Goal: Task Accomplishment & Management: Use online tool/utility

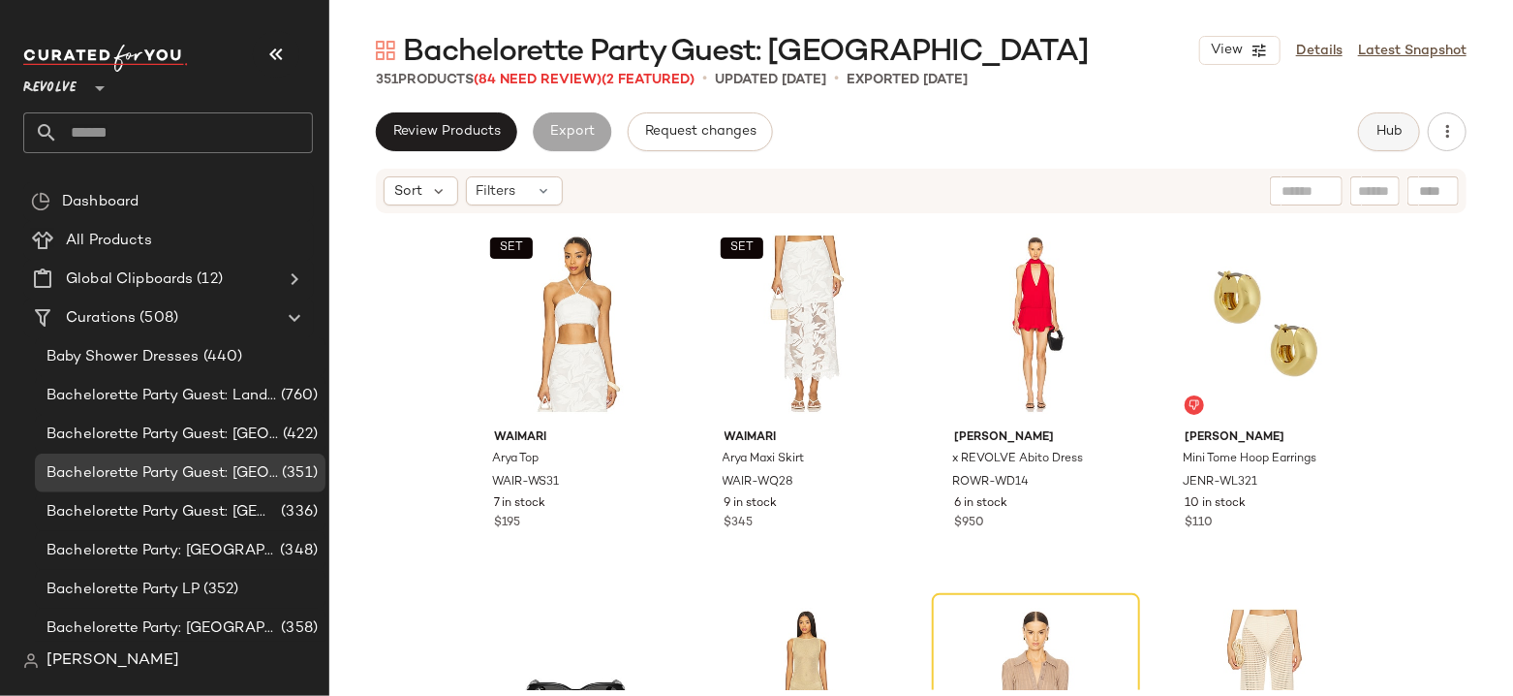
click at [1392, 126] on span "Hub" at bounding box center [1389, 132] width 27 height 16
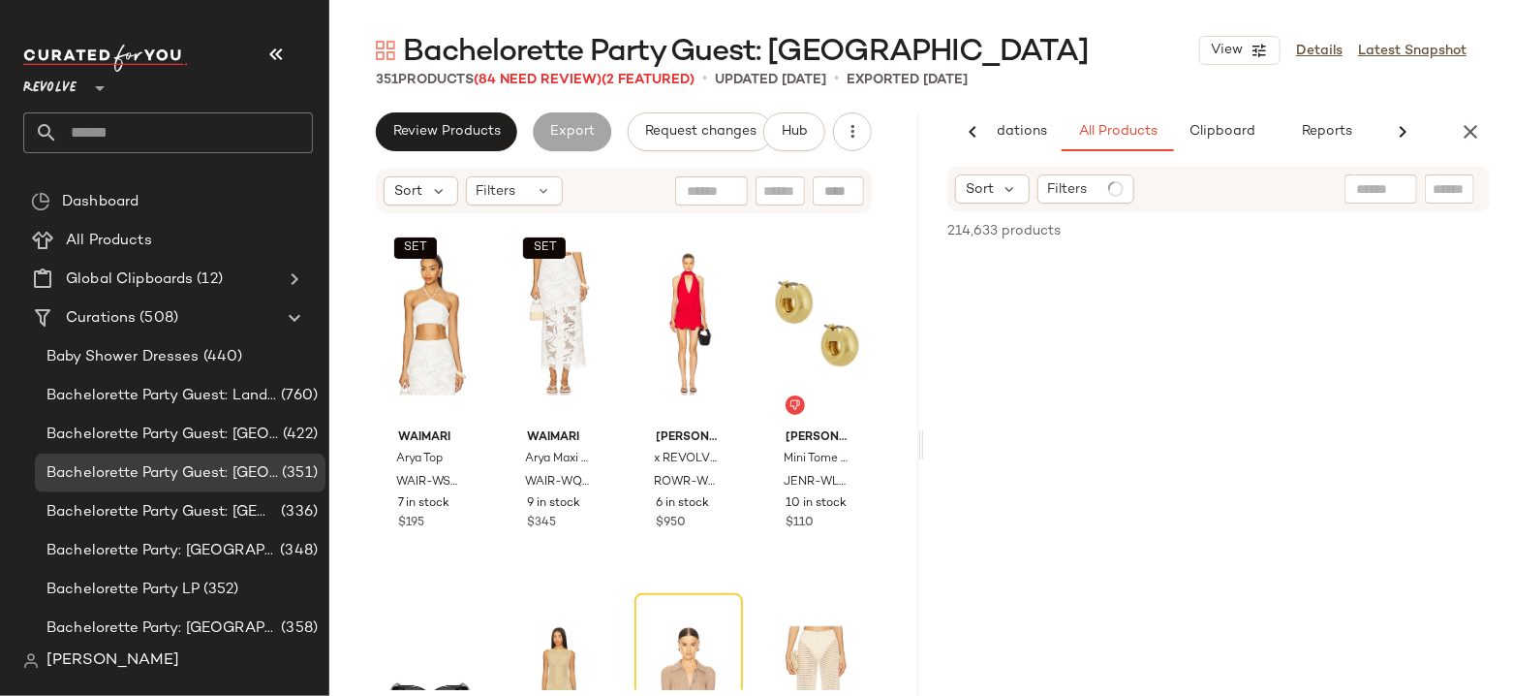
scroll to position [0, 112]
click at [1304, 134] on span "Reports" at bounding box center [1320, 132] width 51 height 16
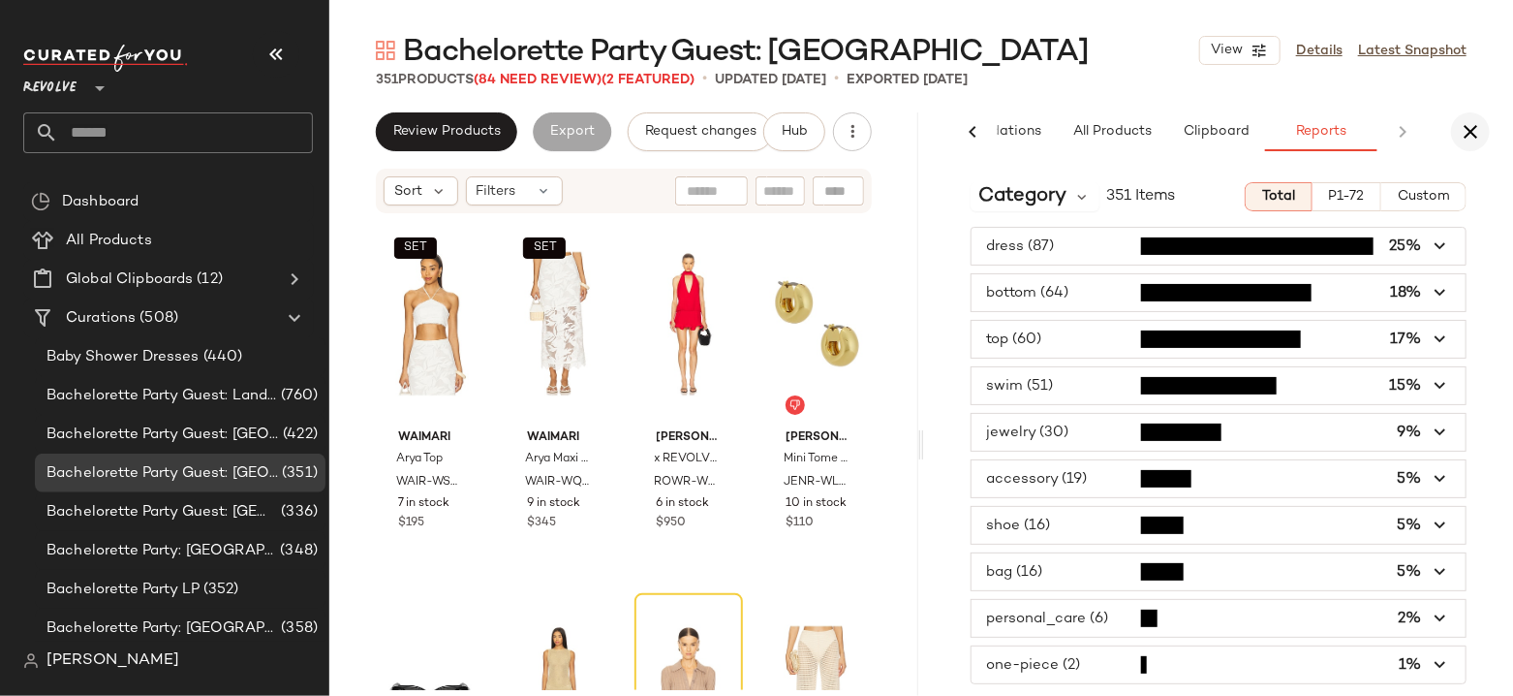
click at [1468, 139] on icon "button" at bounding box center [1470, 131] width 23 height 23
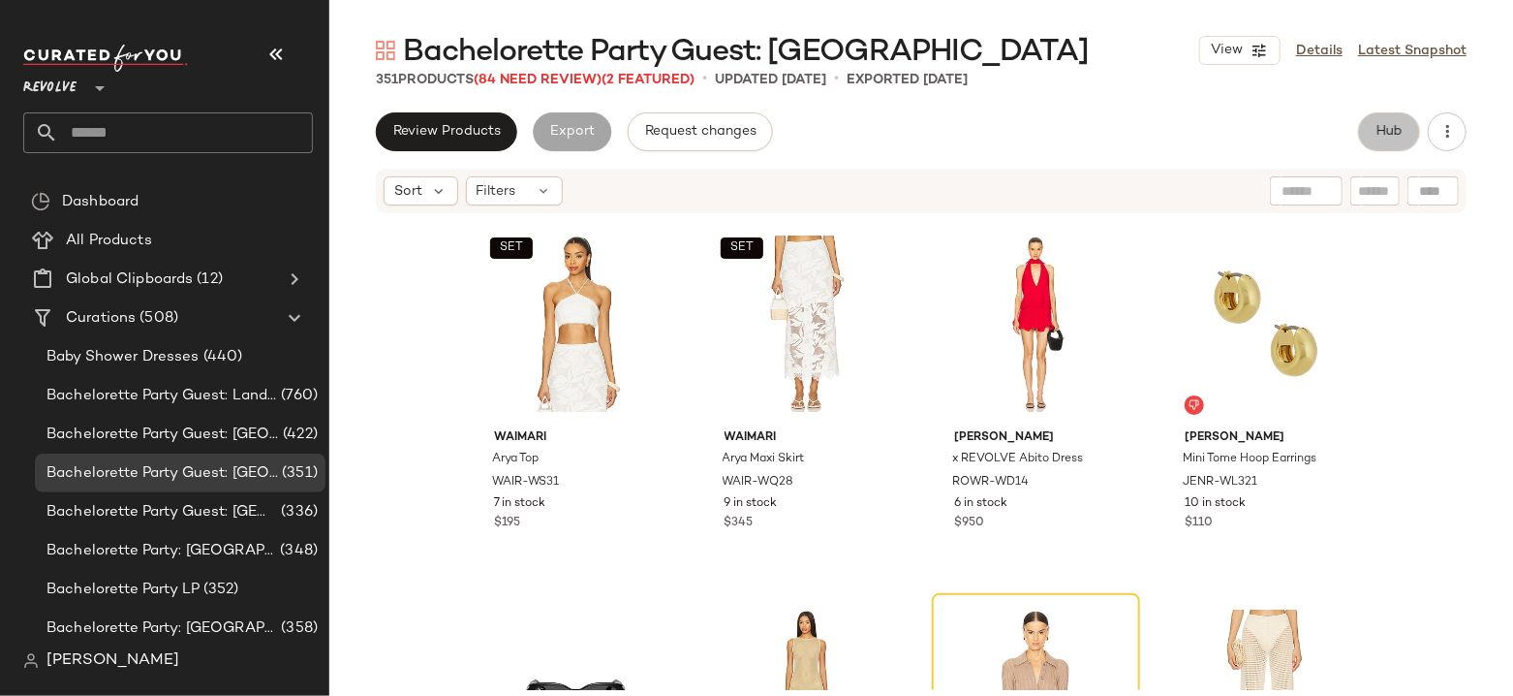
click at [1397, 124] on span "Hub" at bounding box center [1389, 132] width 27 height 16
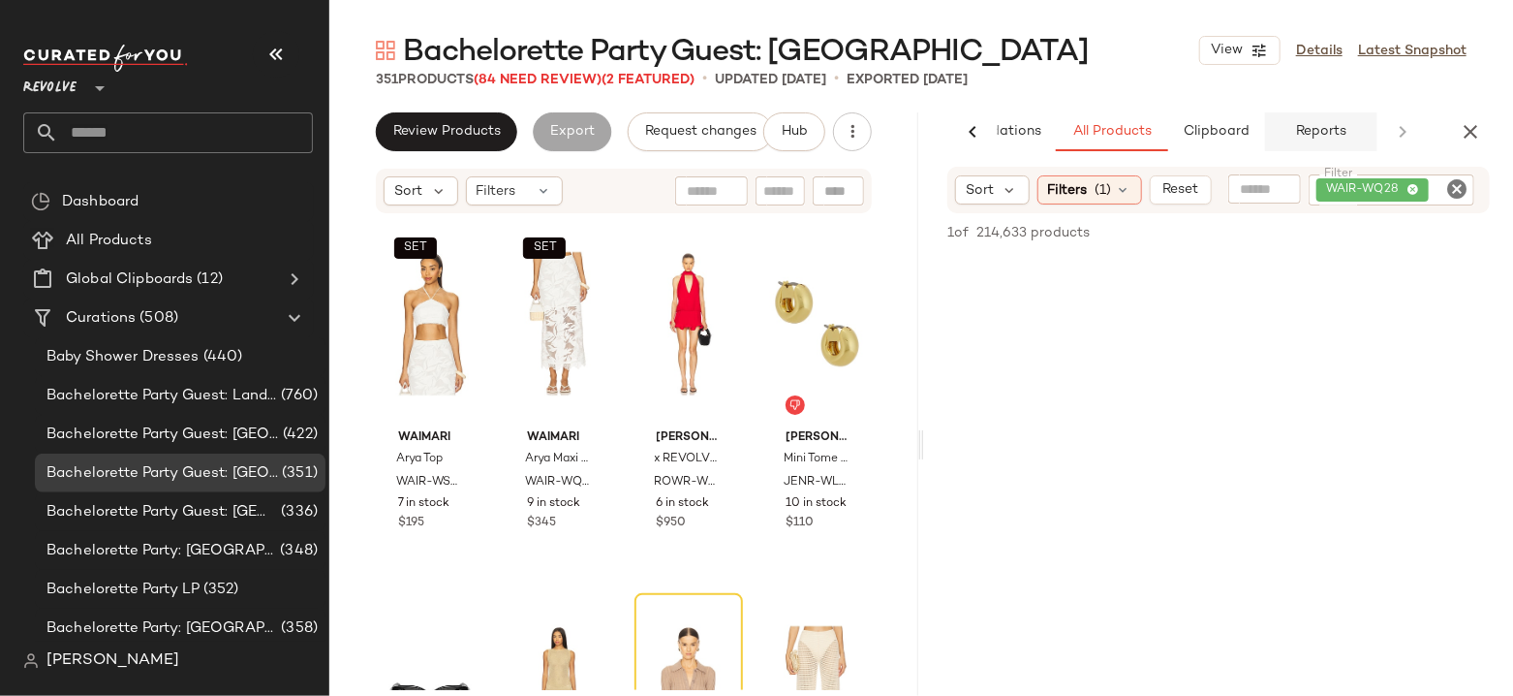
click at [1299, 140] on button "Reports" at bounding box center [1321, 131] width 112 height 39
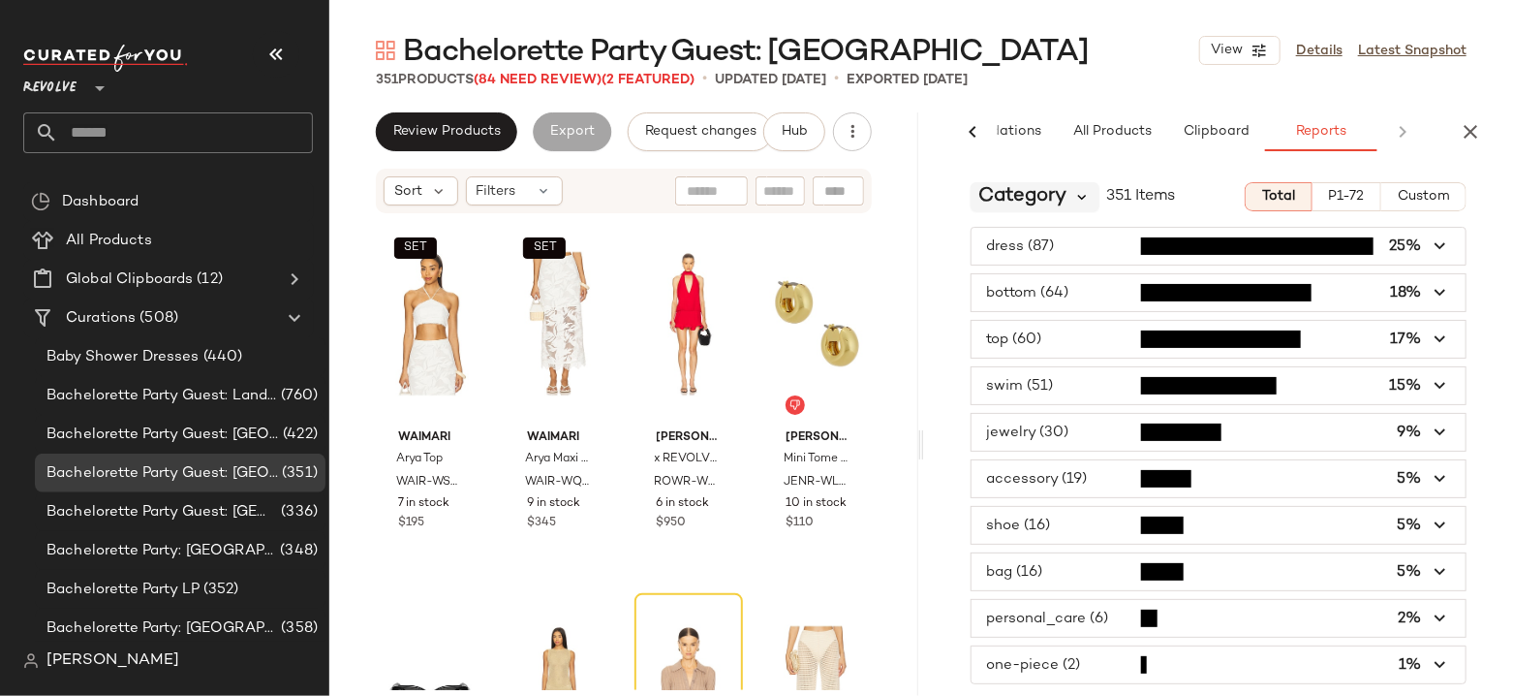
click at [1074, 197] on icon at bounding box center [1082, 196] width 17 height 17
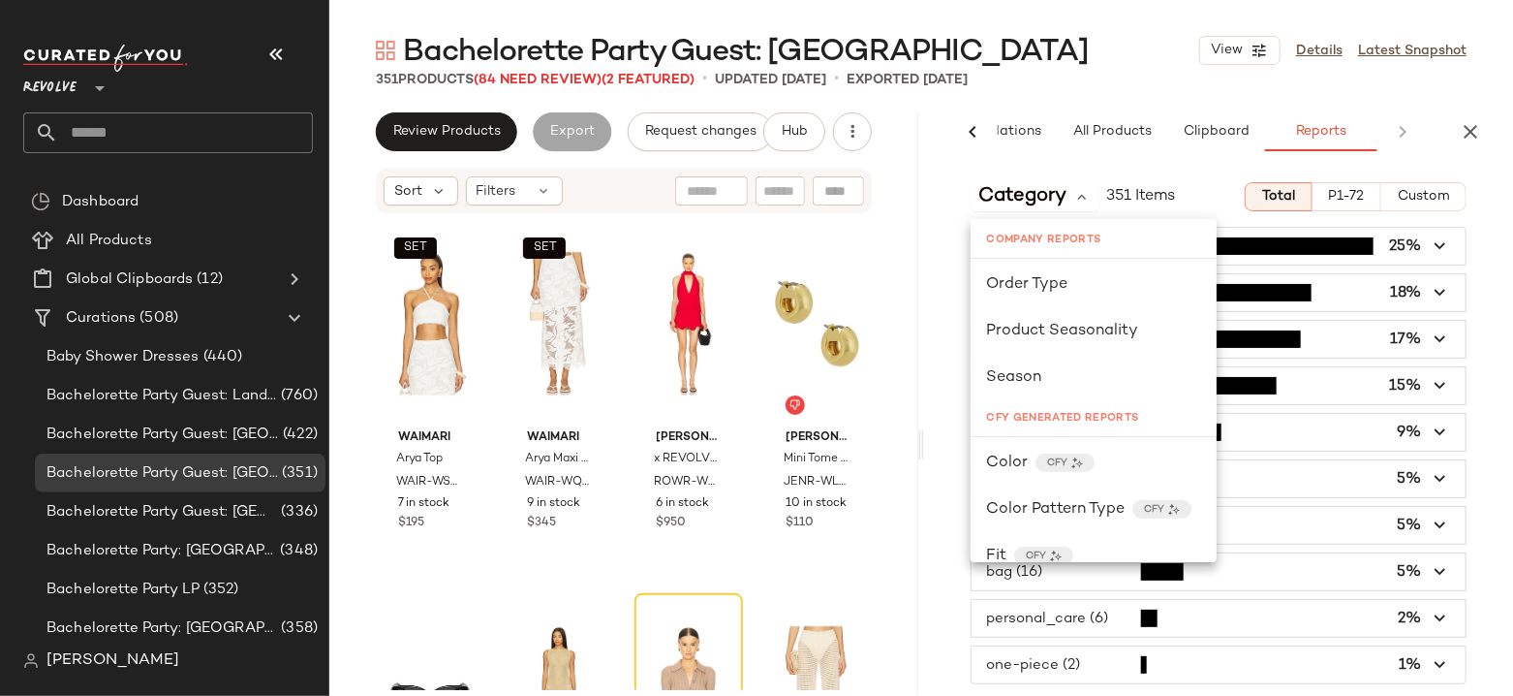
scroll to position [550, 0]
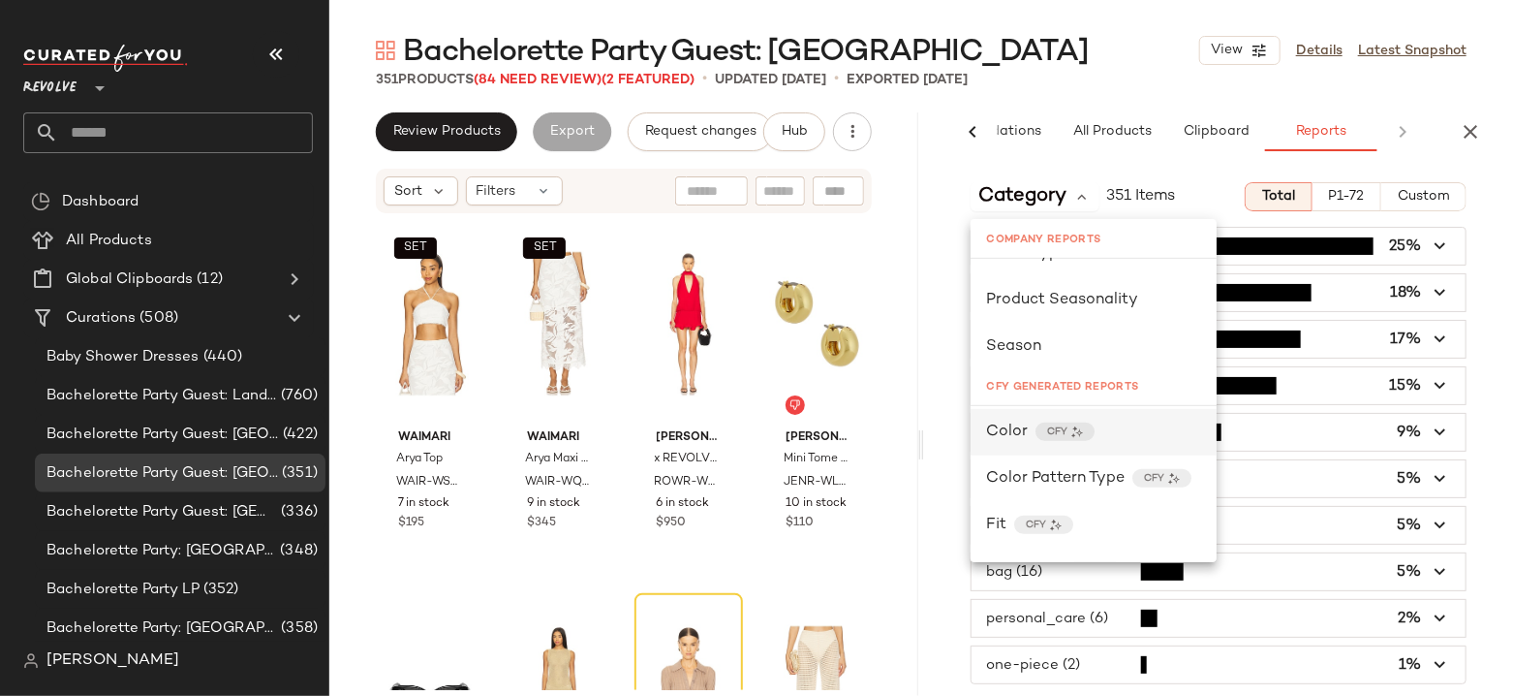
click at [1009, 431] on span "Color" at bounding box center [1007, 431] width 42 height 23
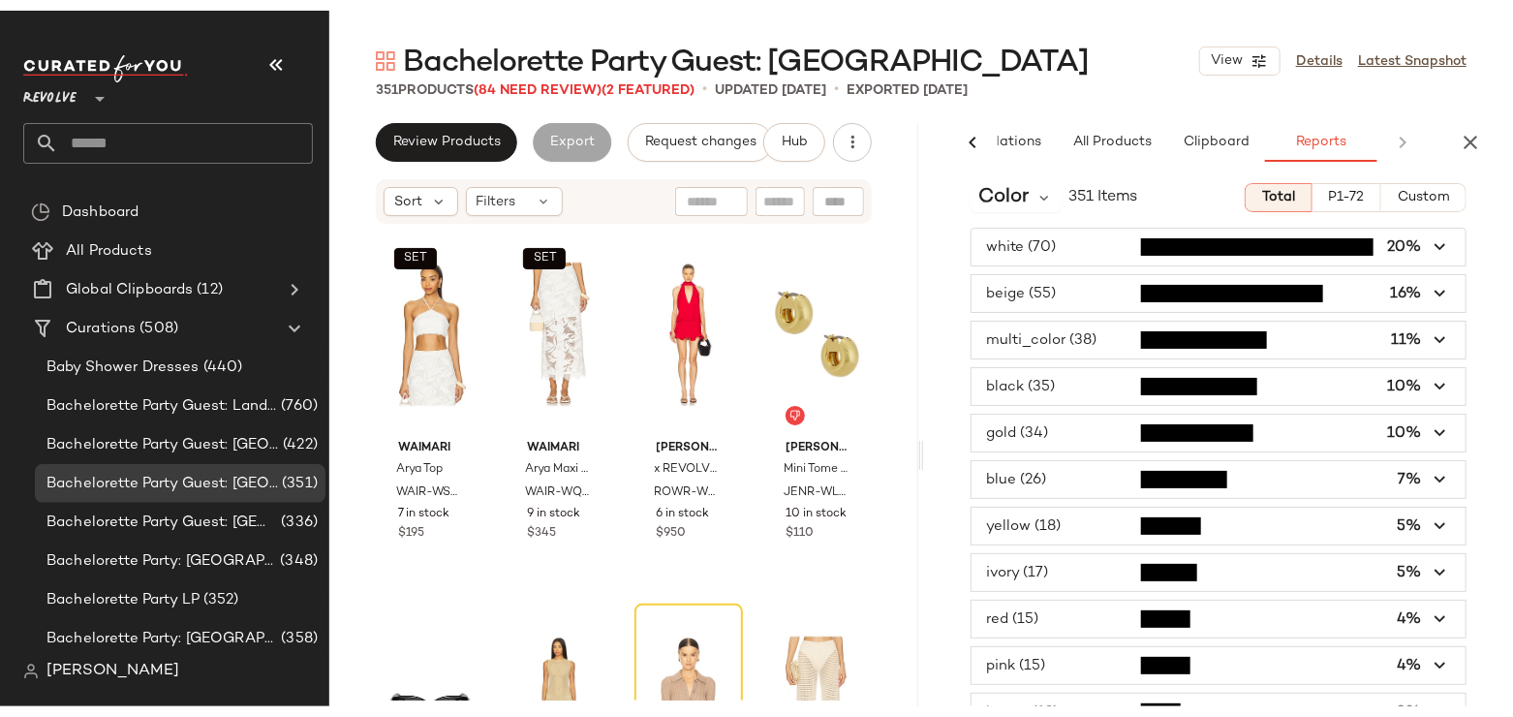
scroll to position [0, 0]
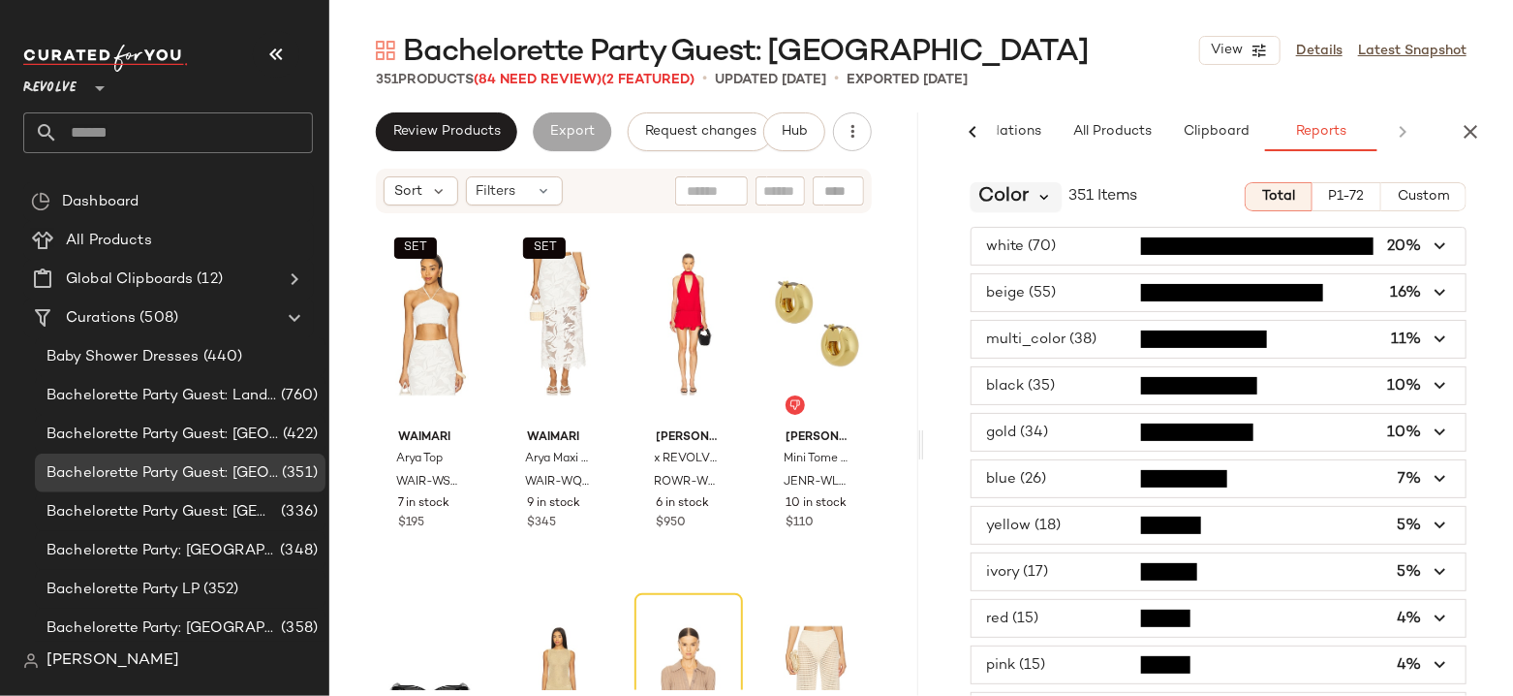
click at [1041, 198] on icon at bounding box center [1045, 196] width 17 height 17
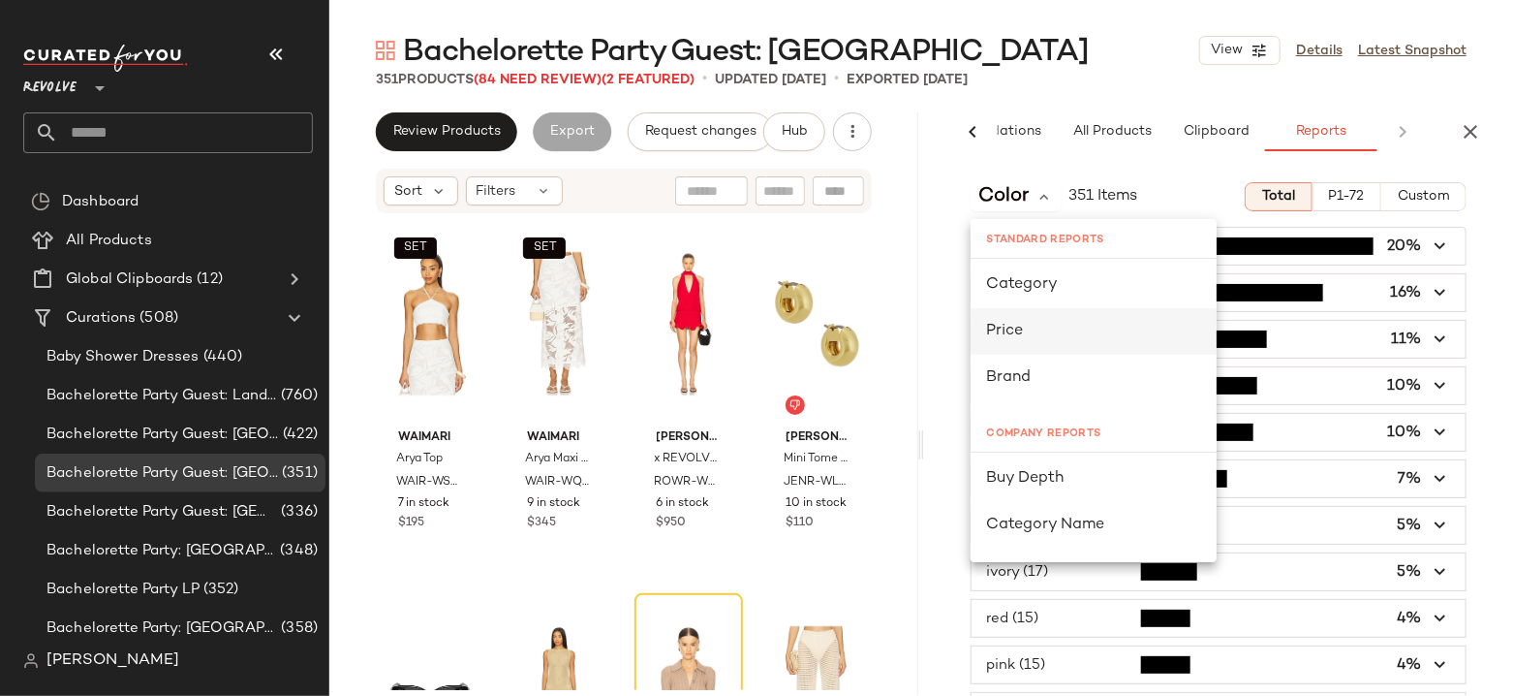
click at [1059, 322] on div "Price" at bounding box center [1093, 331] width 215 height 23
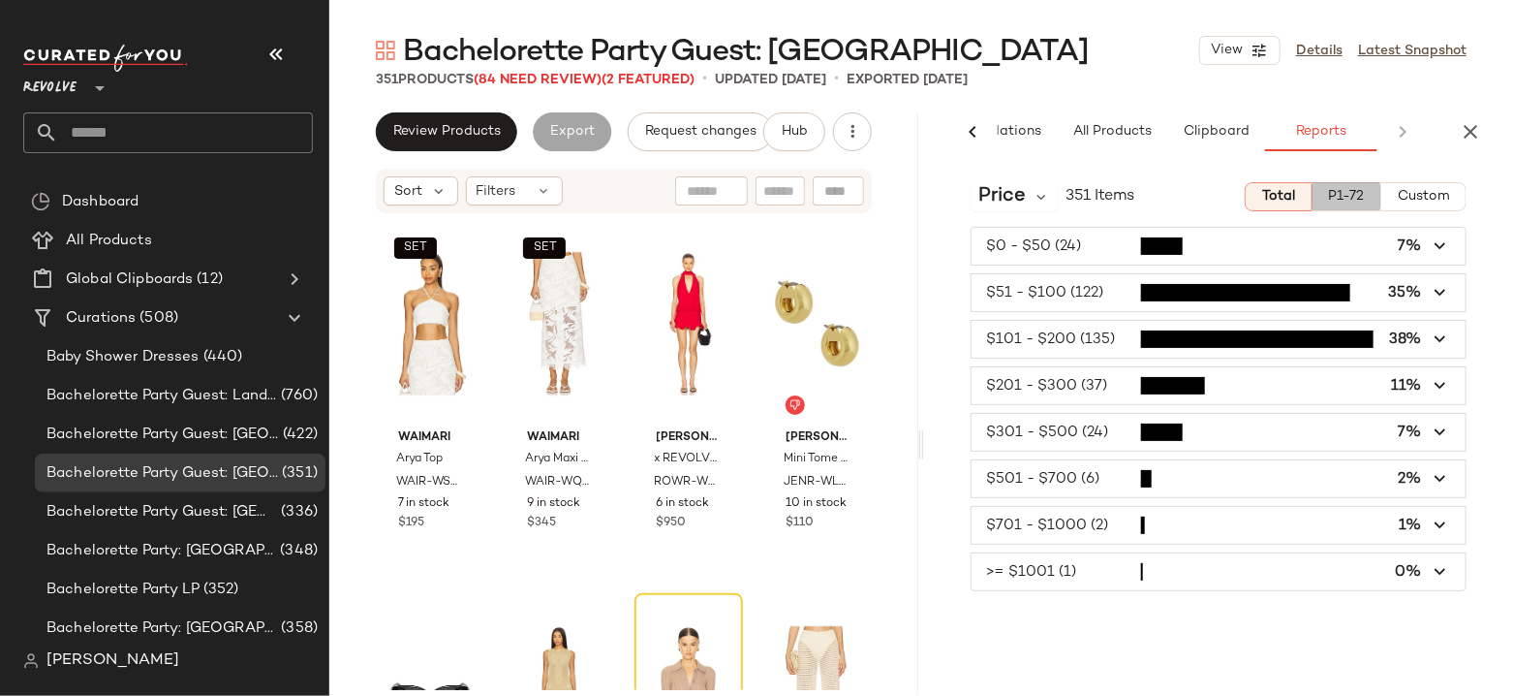
click at [1350, 195] on span "P1-72" at bounding box center [1346, 197] width 37 height 16
click at [1427, 199] on span "Custom" at bounding box center [1423, 197] width 53 height 16
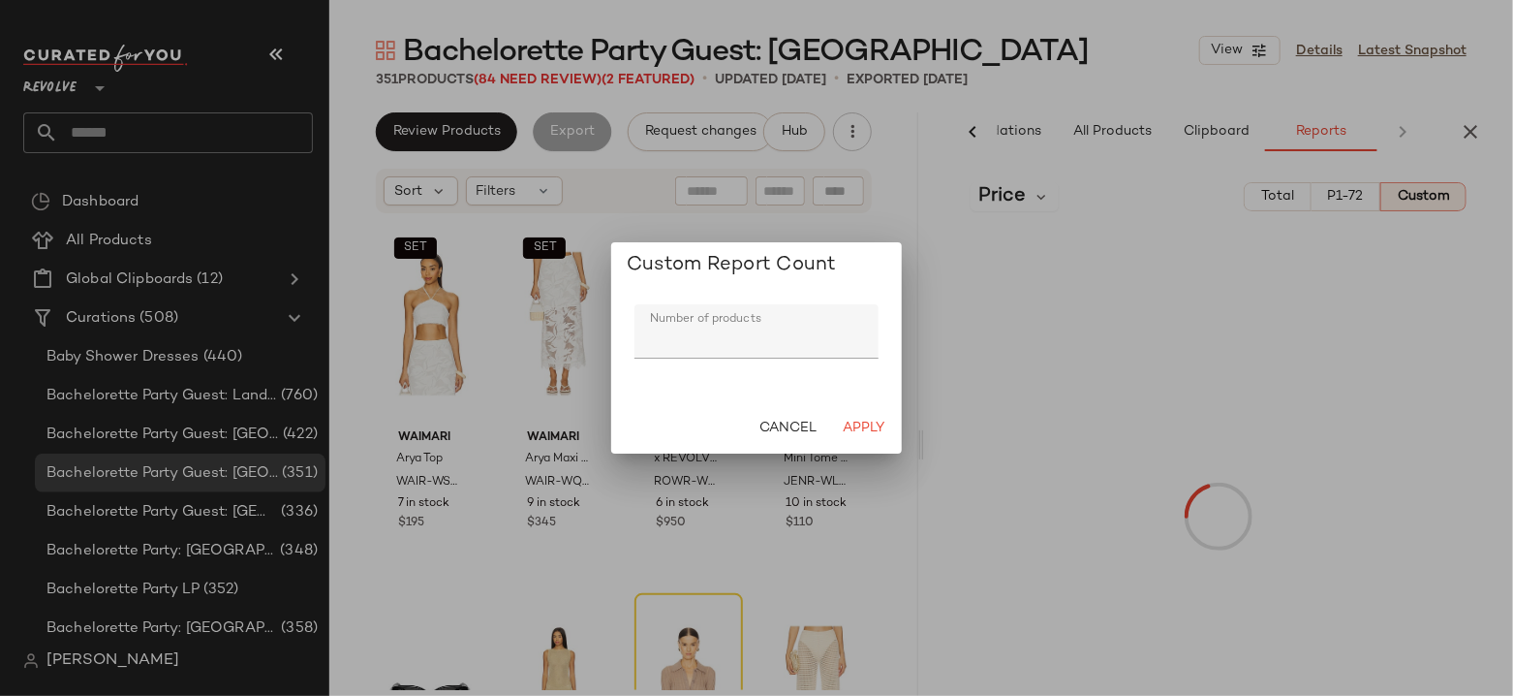
click at [752, 337] on input "***" at bounding box center [757, 331] width 244 height 54
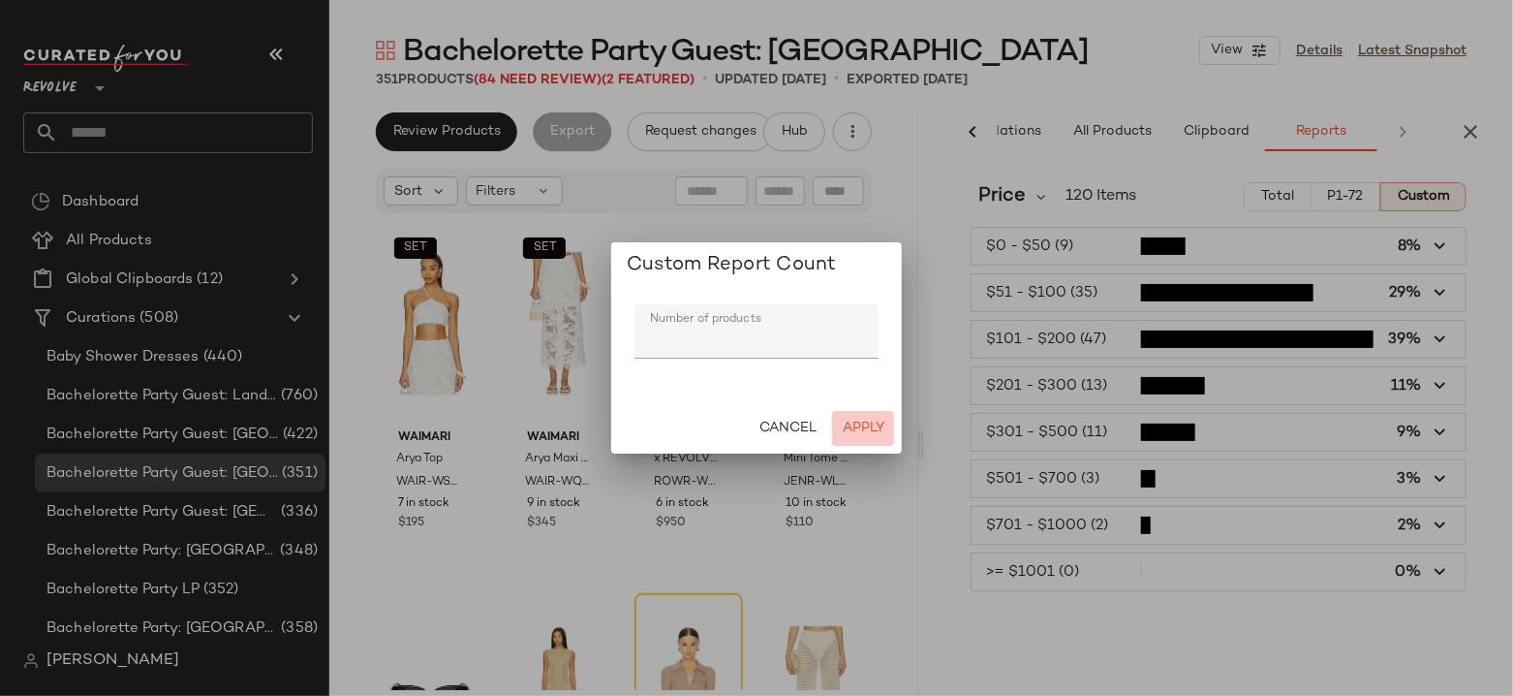
click at [864, 422] on span "Apply" at bounding box center [863, 428] width 43 height 16
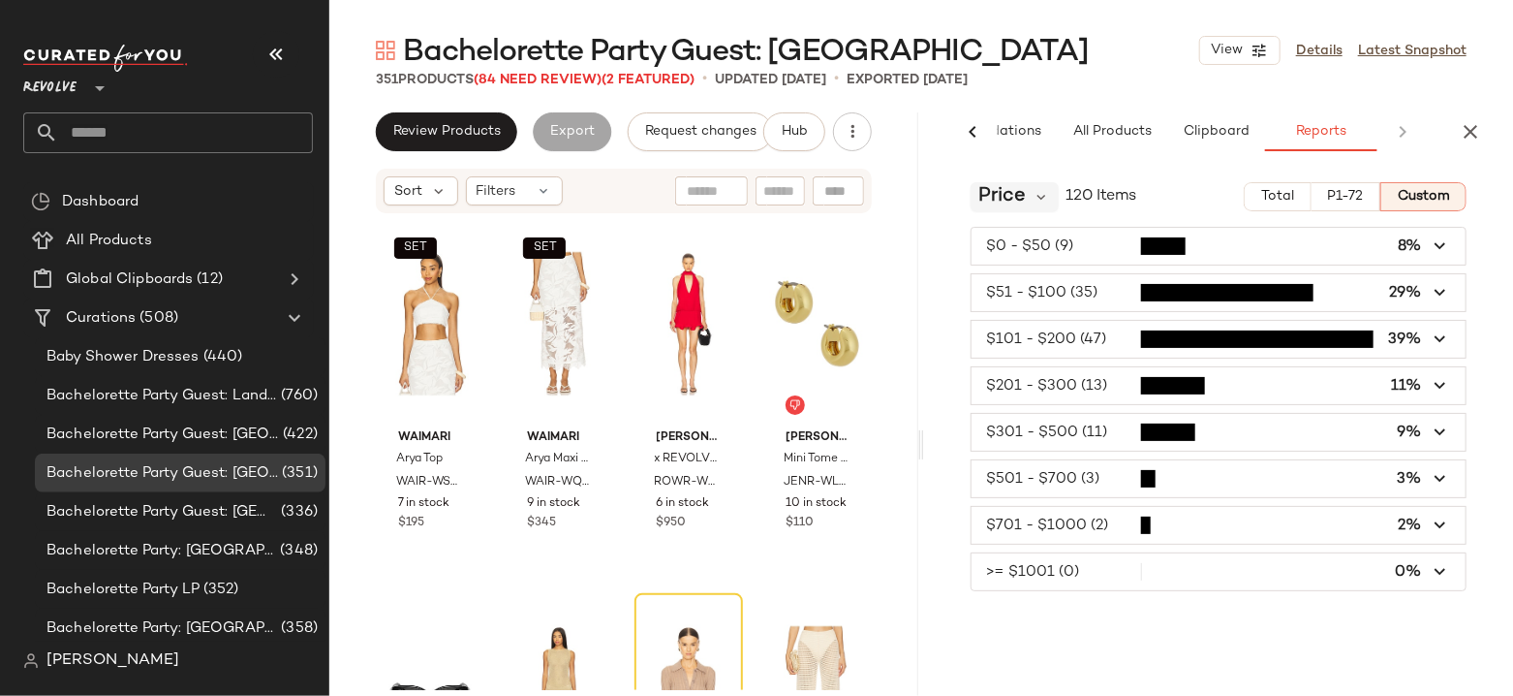
click at [1030, 196] on div "Price" at bounding box center [1015, 196] width 88 height 29
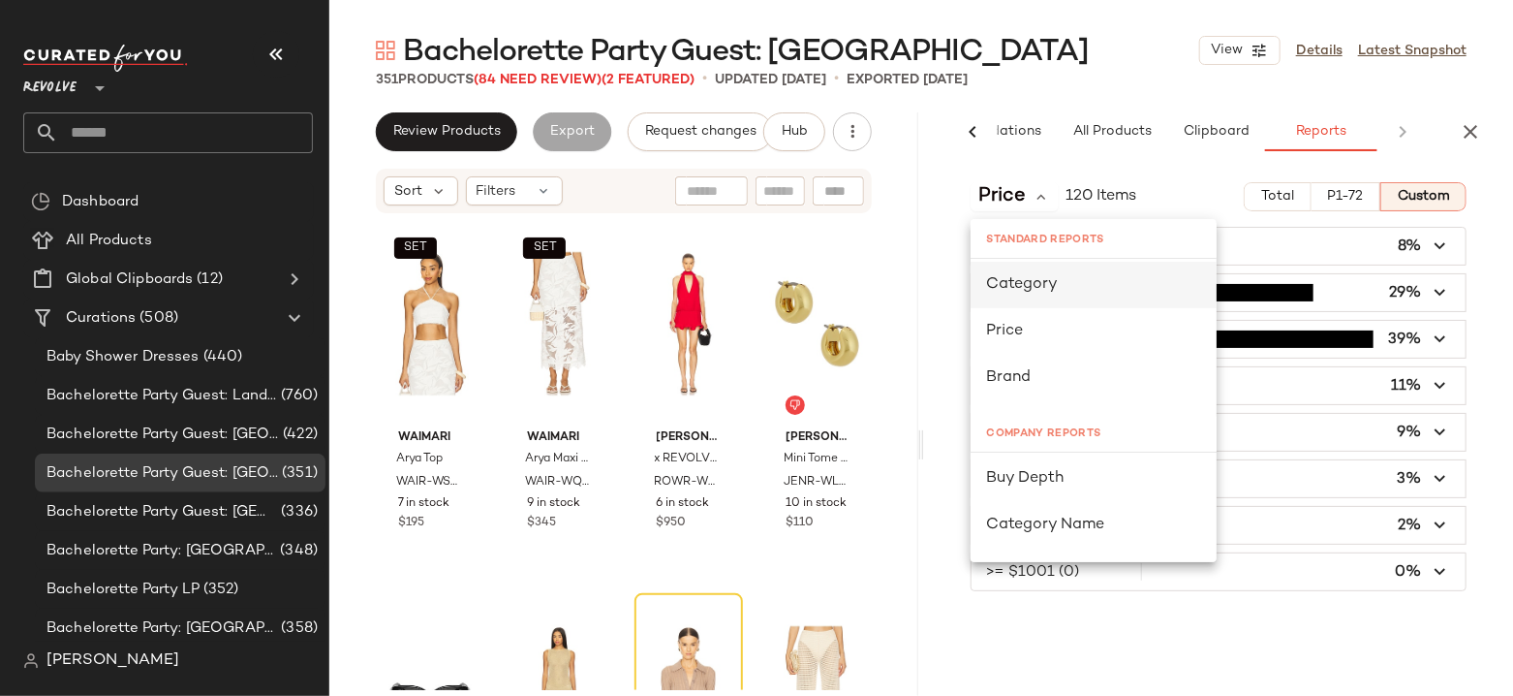
click at [1114, 276] on div "Category" at bounding box center [1093, 284] width 215 height 23
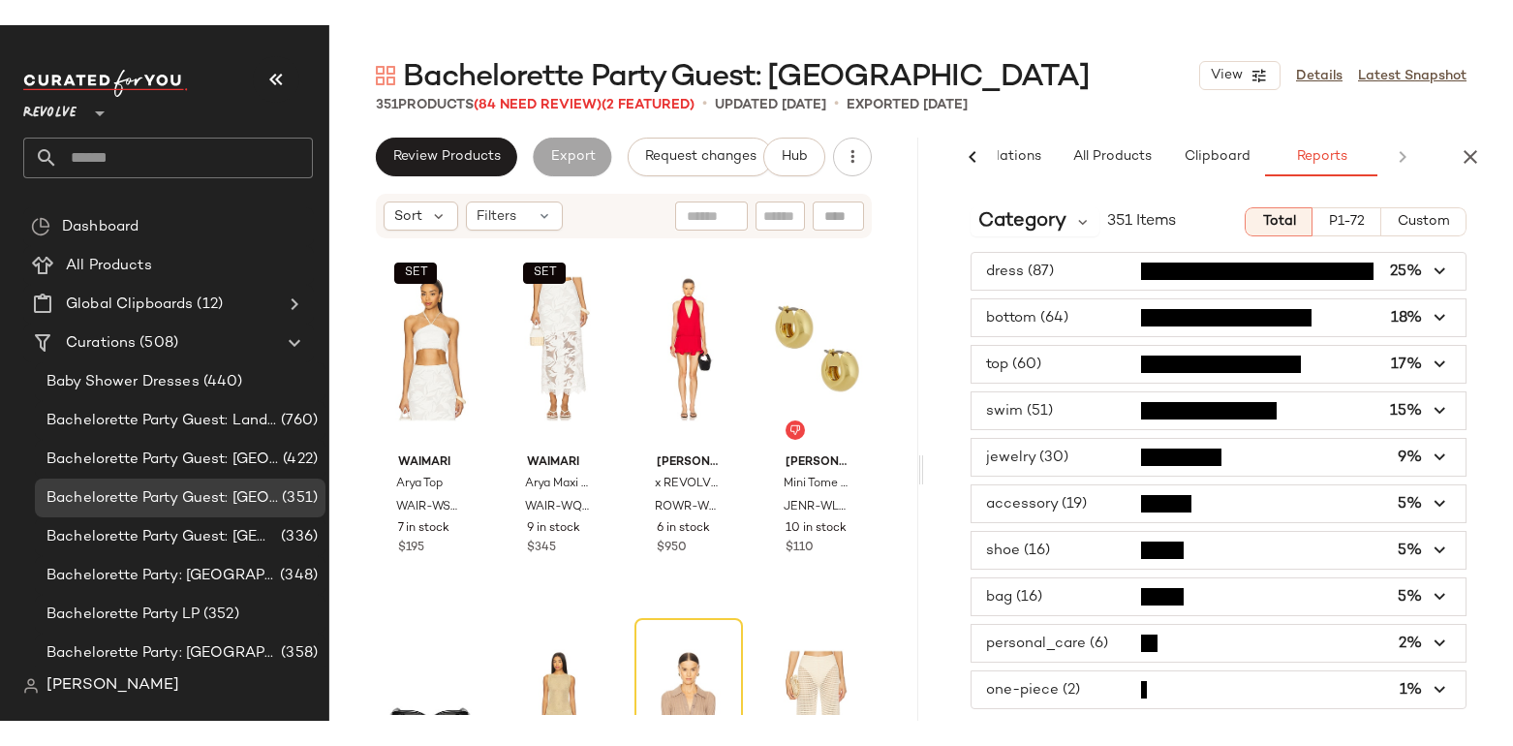
scroll to position [0, 112]
